Goal: Find specific page/section: Find specific page/section

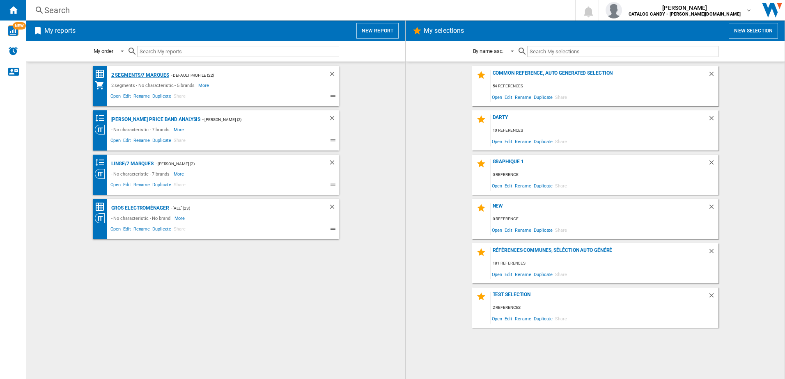
click at [141, 75] on div "2 segments/7 marques" at bounding box center [139, 75] width 60 height 10
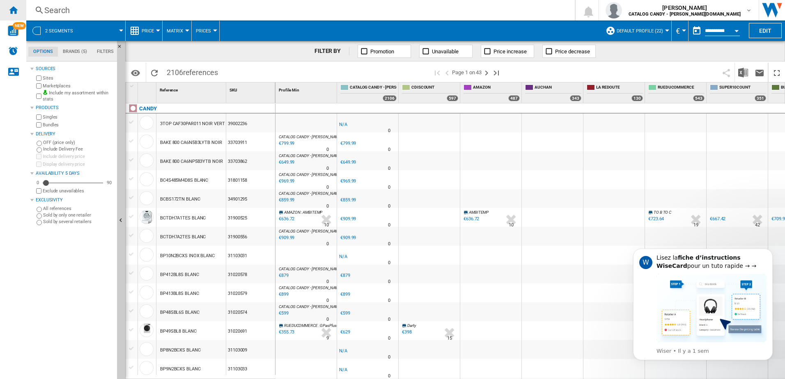
click at [13, 9] on ng-md-icon "Home" at bounding box center [13, 10] width 10 height 10
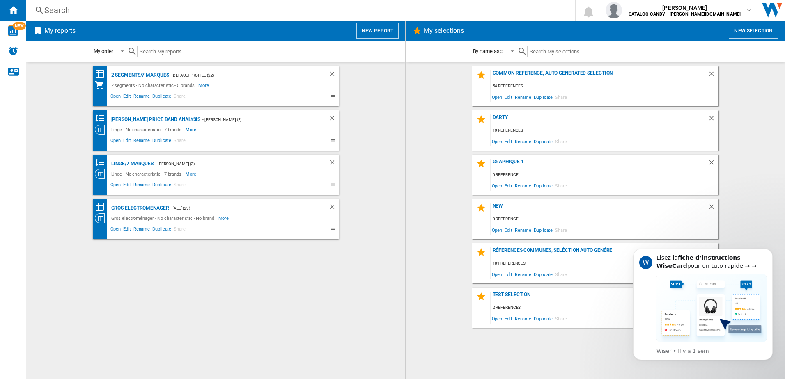
click at [160, 205] on div "Gros electroménager" at bounding box center [139, 208] width 60 height 10
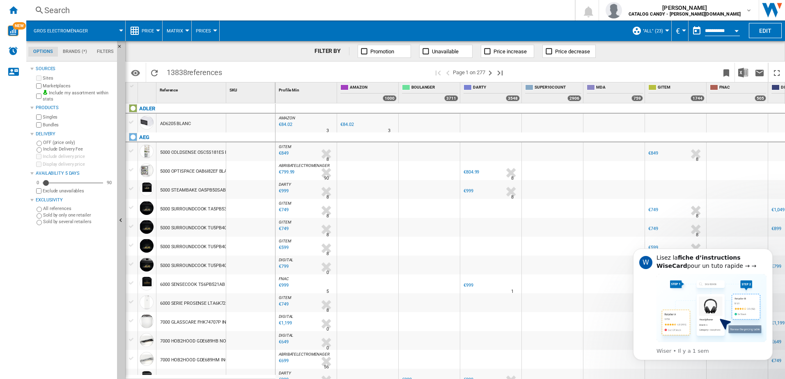
click at [209, 95] on div "Reference 1" at bounding box center [191, 93] width 70 height 21
click at [172, 90] on span "Reference" at bounding box center [169, 90] width 18 height 5
